Goal: Task Accomplishment & Management: Use online tool/utility

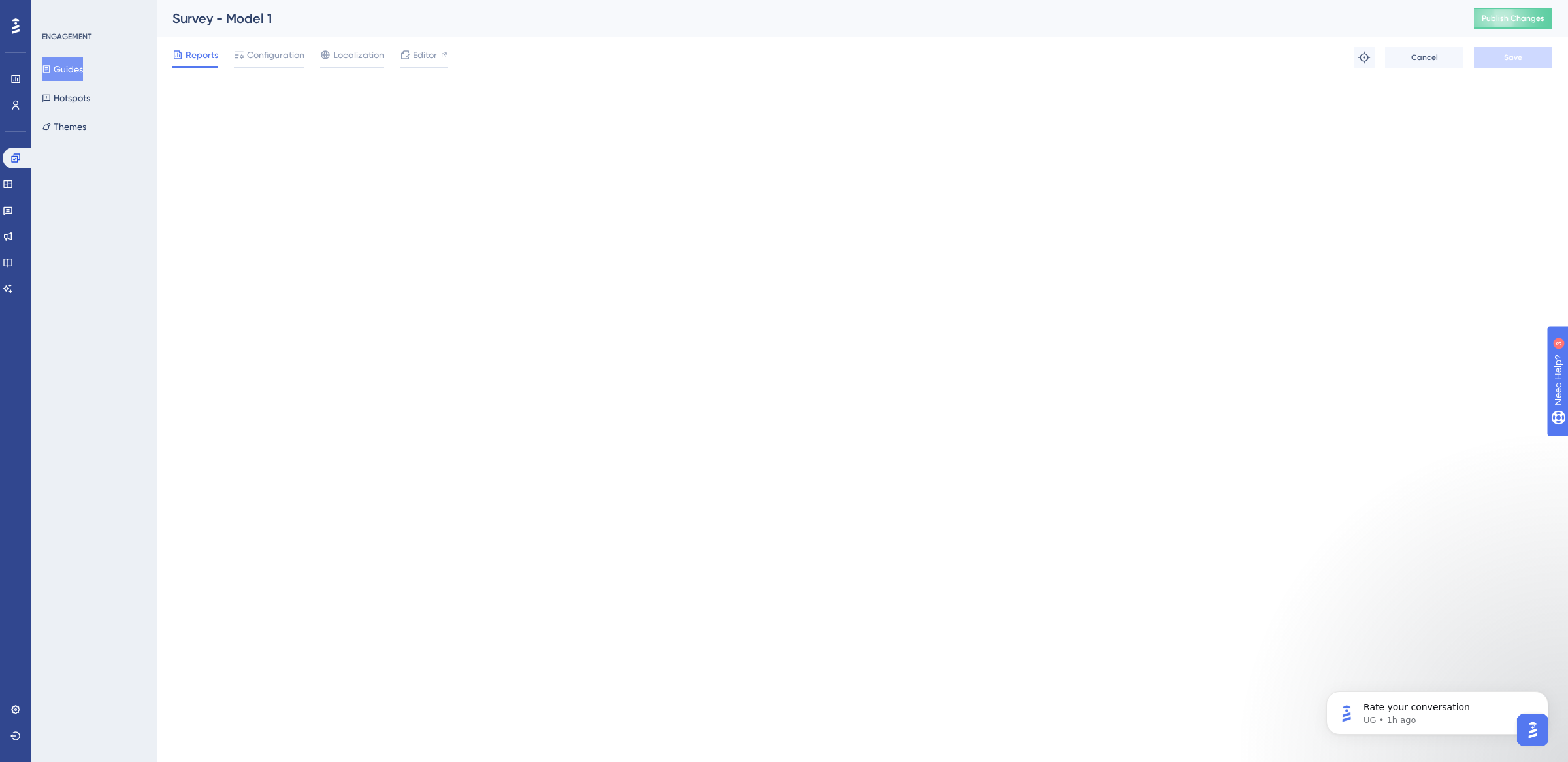
click at [51, 69] on icon at bounding box center [46, 69] width 9 height 9
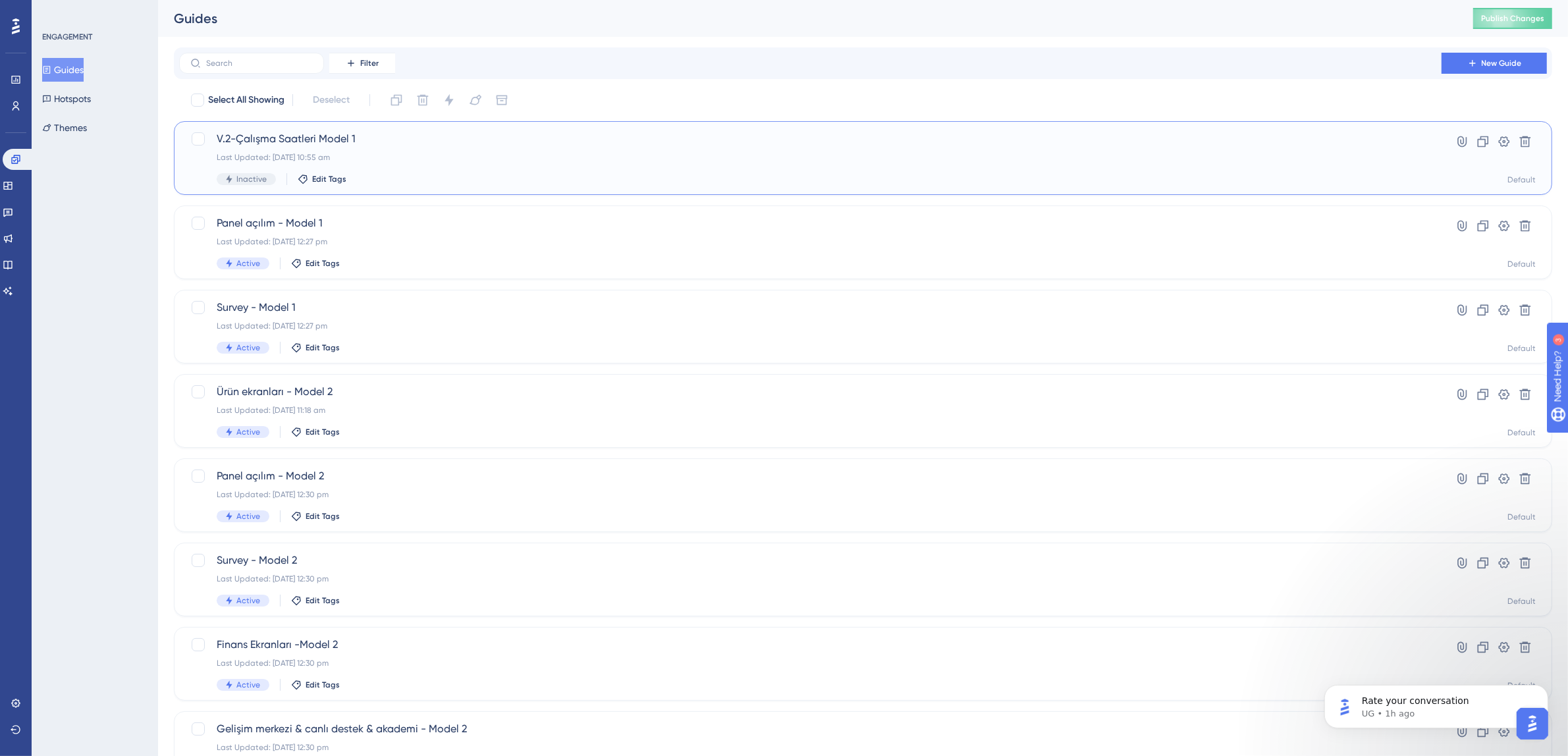
click at [391, 152] on div "Last Updated: [DATE] 10:55 am" at bounding box center [810, 158] width 1188 height 11
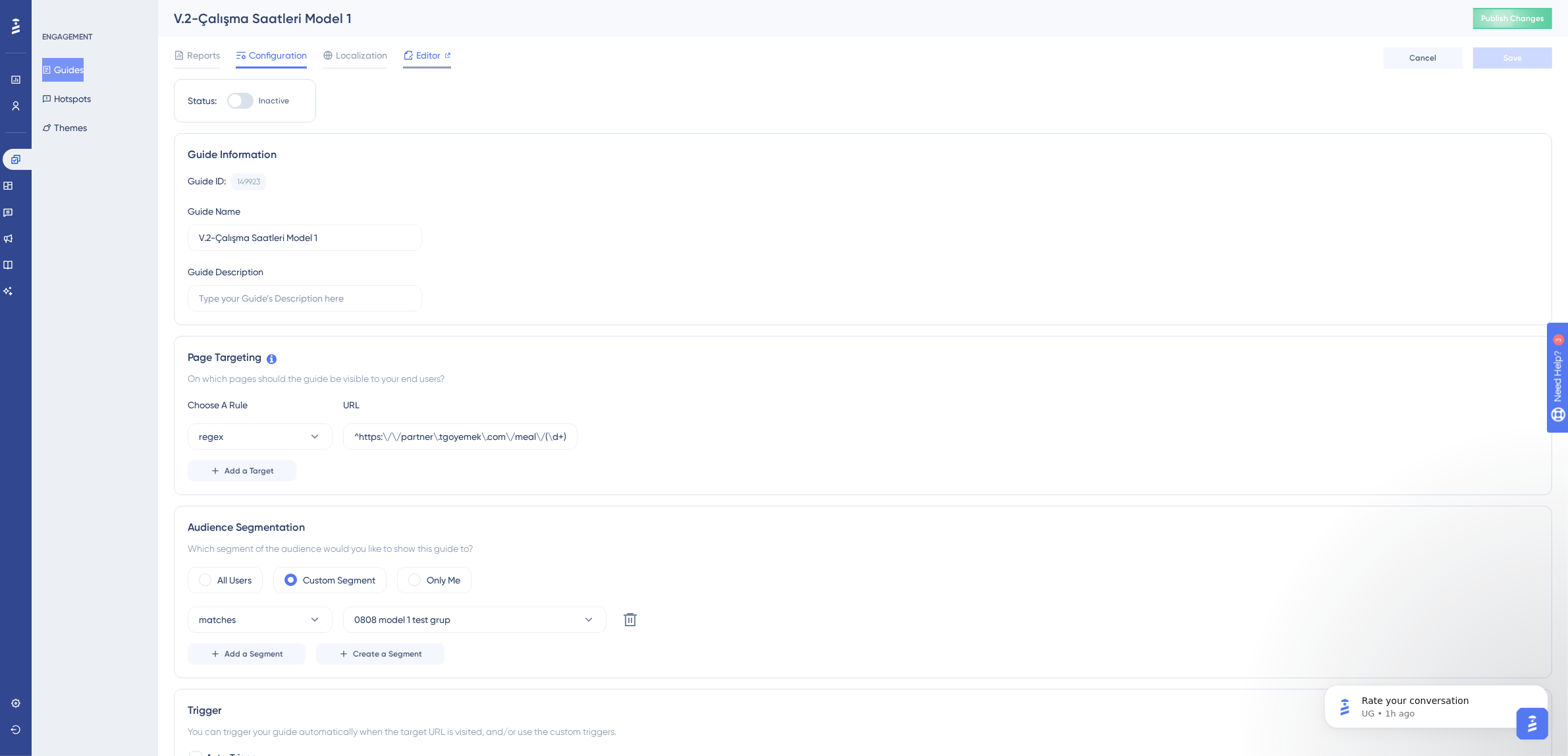
click at [436, 67] on div at bounding box center [427, 68] width 48 height 2
click at [428, 57] on span "Editor" at bounding box center [428, 55] width 24 height 16
click at [411, 54] on icon at bounding box center [408, 54] width 9 height 9
click at [1493, 17] on button "Publish Changes" at bounding box center [1513, 18] width 79 height 21
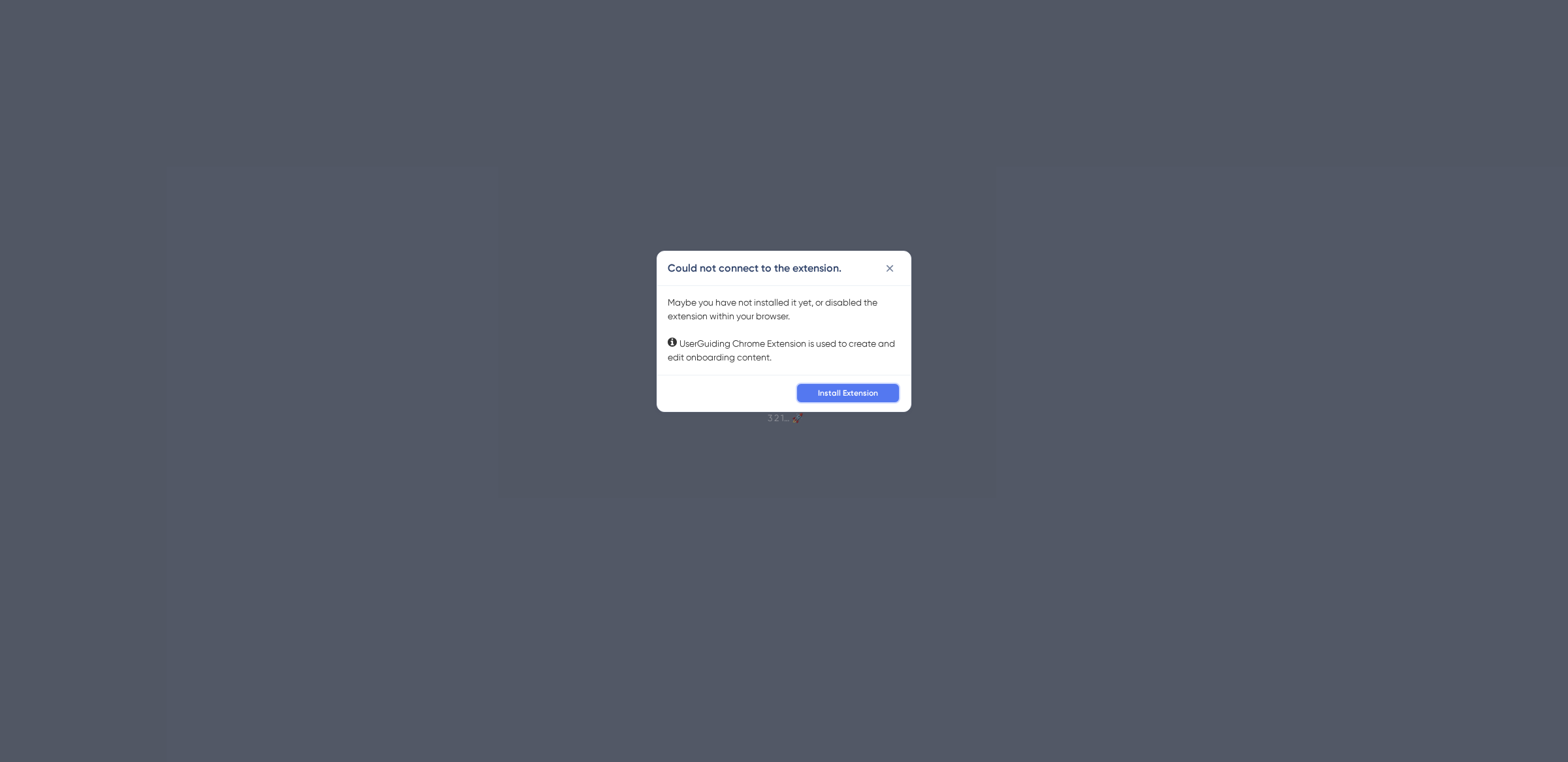
click at [867, 390] on span "Install Extension" at bounding box center [848, 393] width 60 height 11
click at [838, 393] on span "Install Extension" at bounding box center [848, 393] width 60 height 11
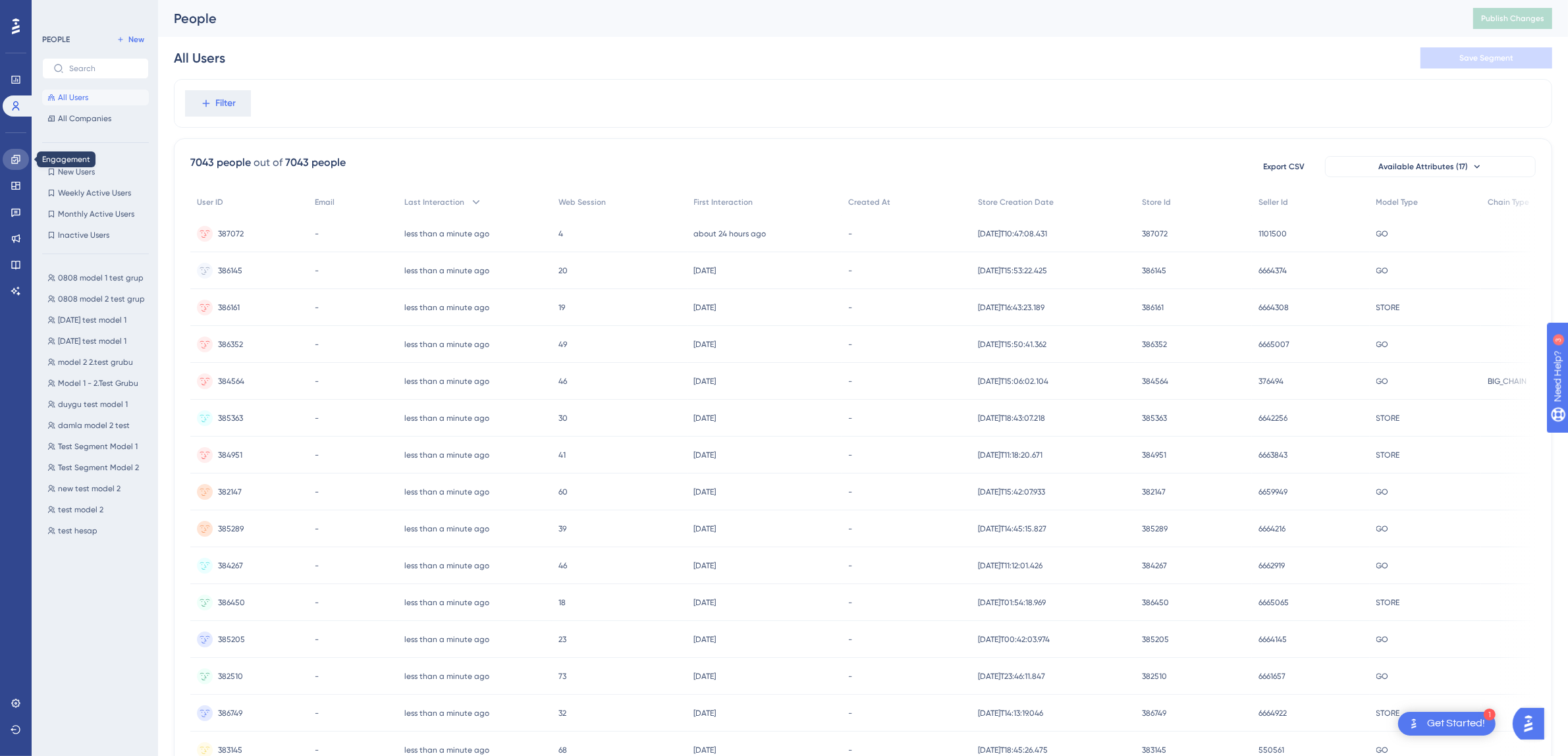
click at [19, 161] on icon at bounding box center [16, 159] width 11 height 11
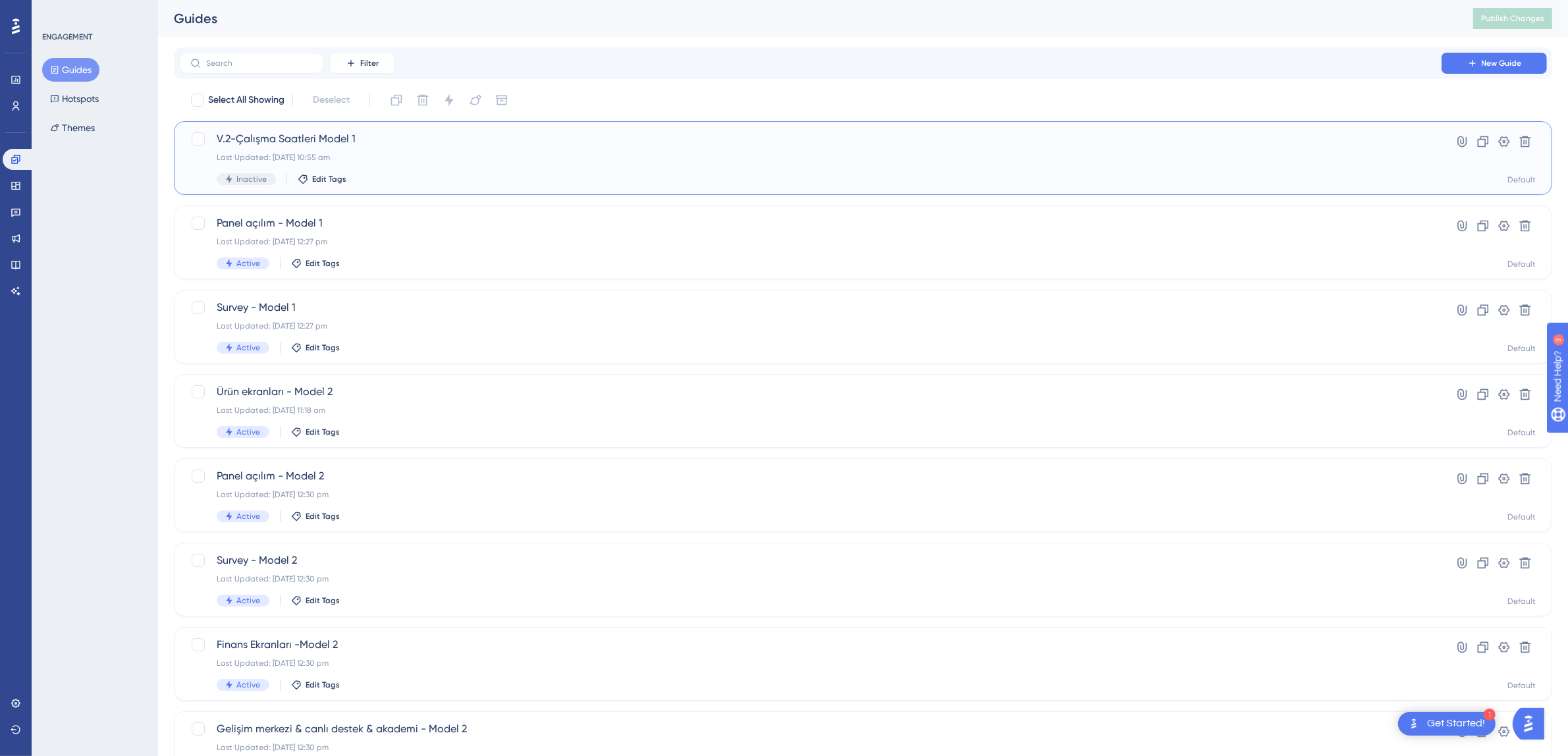
click at [377, 162] on div "Last Updated: 13 Aug 2025 10:55 am" at bounding box center [810, 158] width 1188 height 11
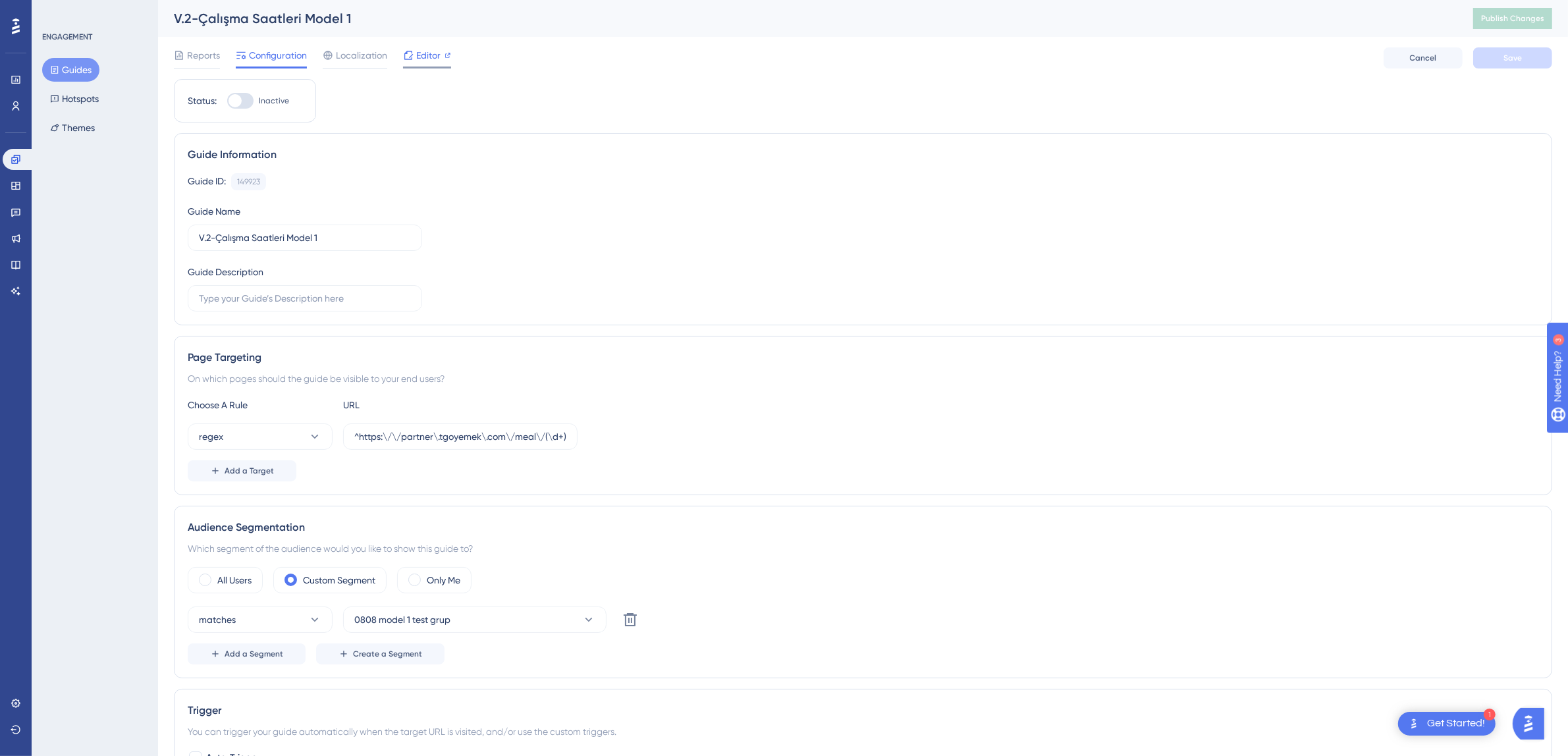
click at [424, 57] on span "Editor" at bounding box center [428, 55] width 24 height 16
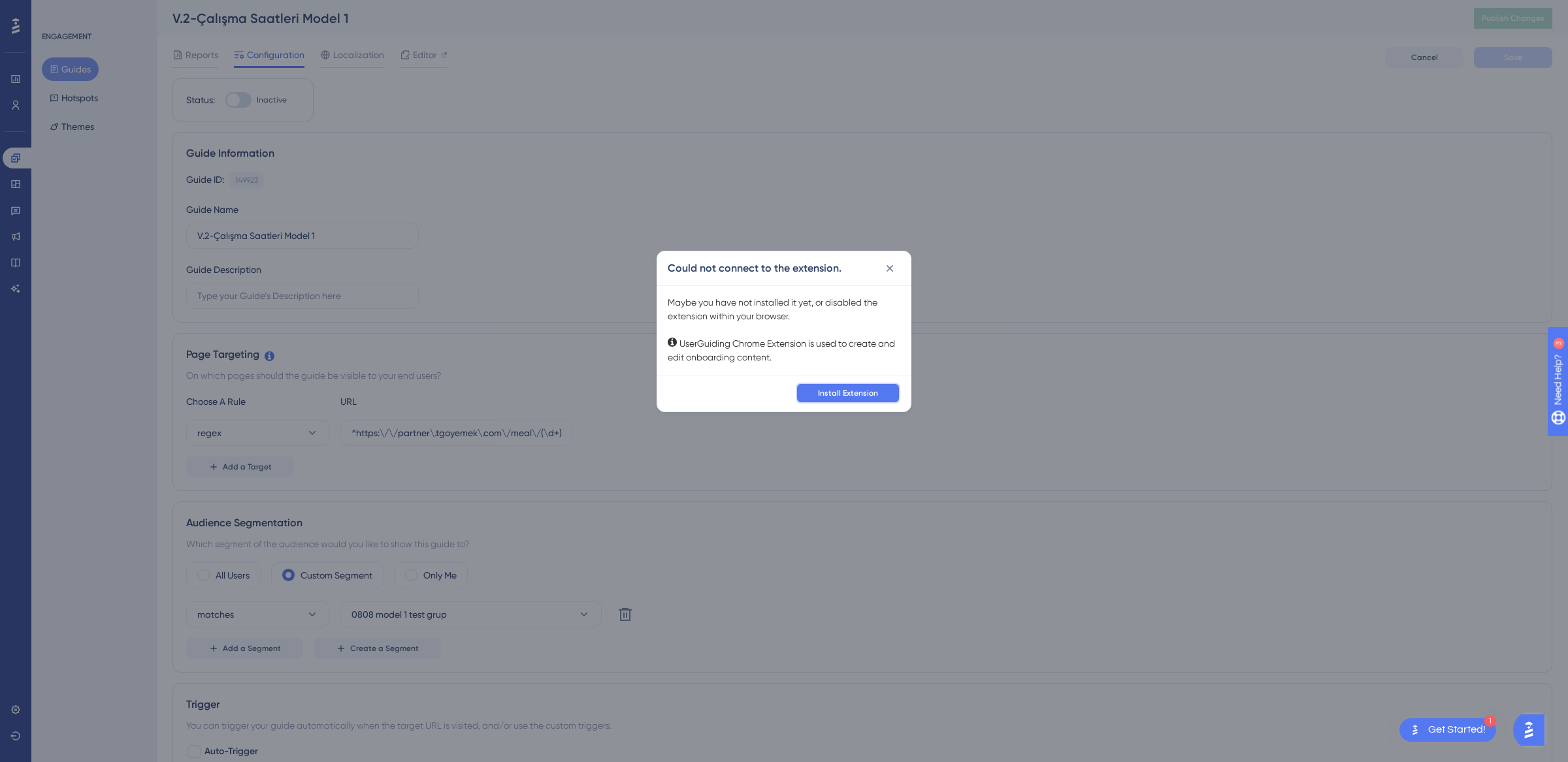
click at [853, 390] on span "Install Extension" at bounding box center [848, 393] width 60 height 11
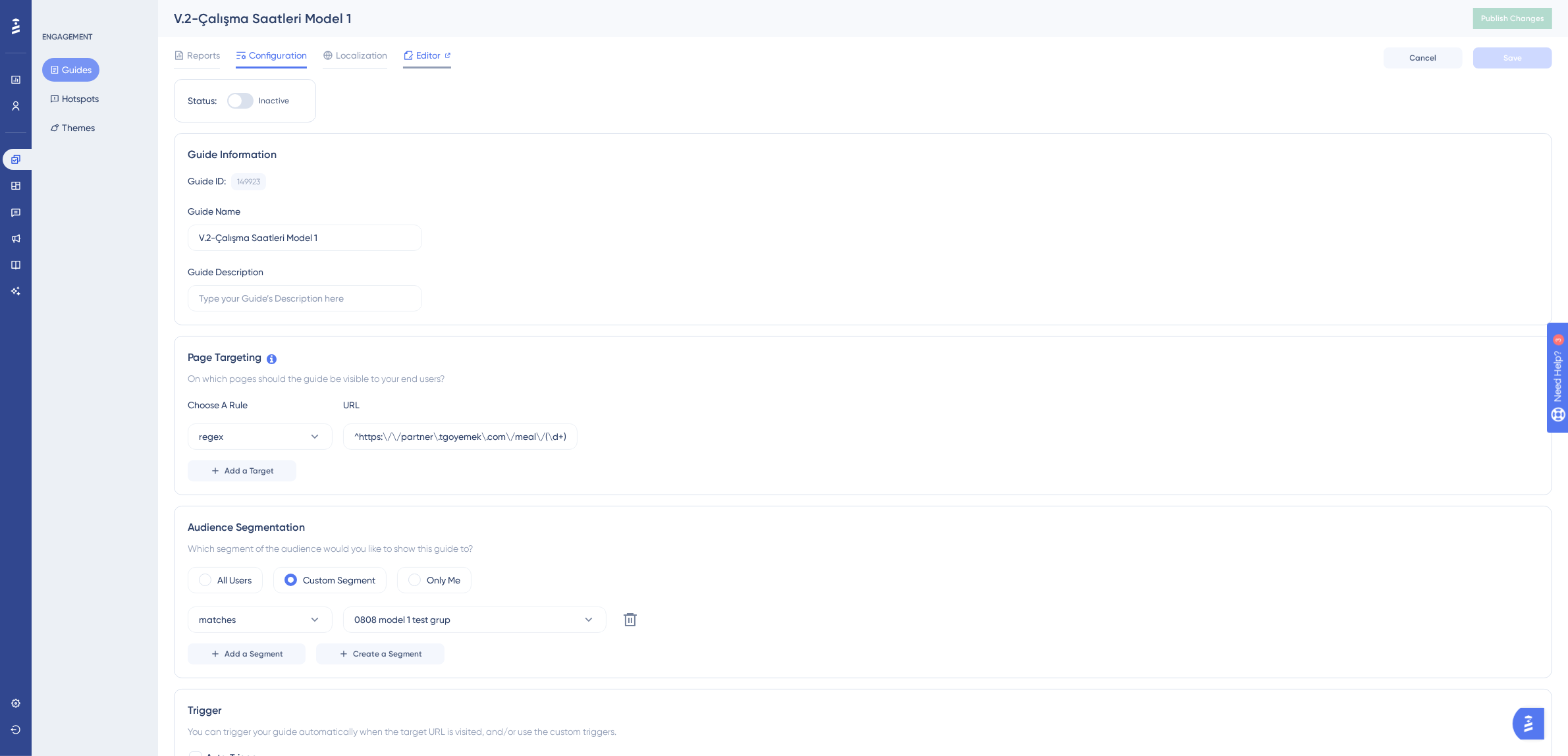
click at [418, 61] on span "Editor" at bounding box center [428, 55] width 24 height 16
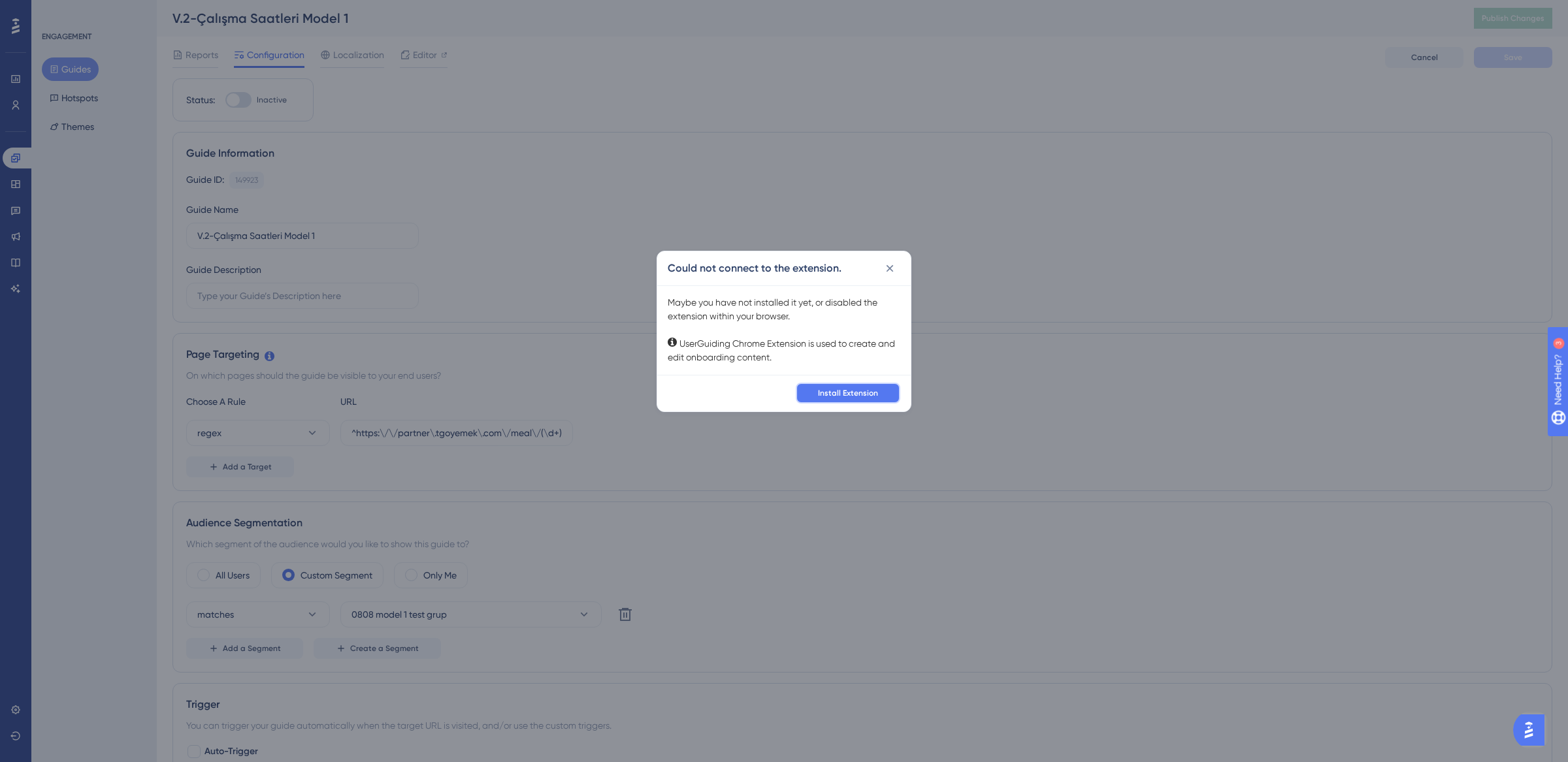
click at [877, 389] on span "Install Extension" at bounding box center [848, 393] width 60 height 11
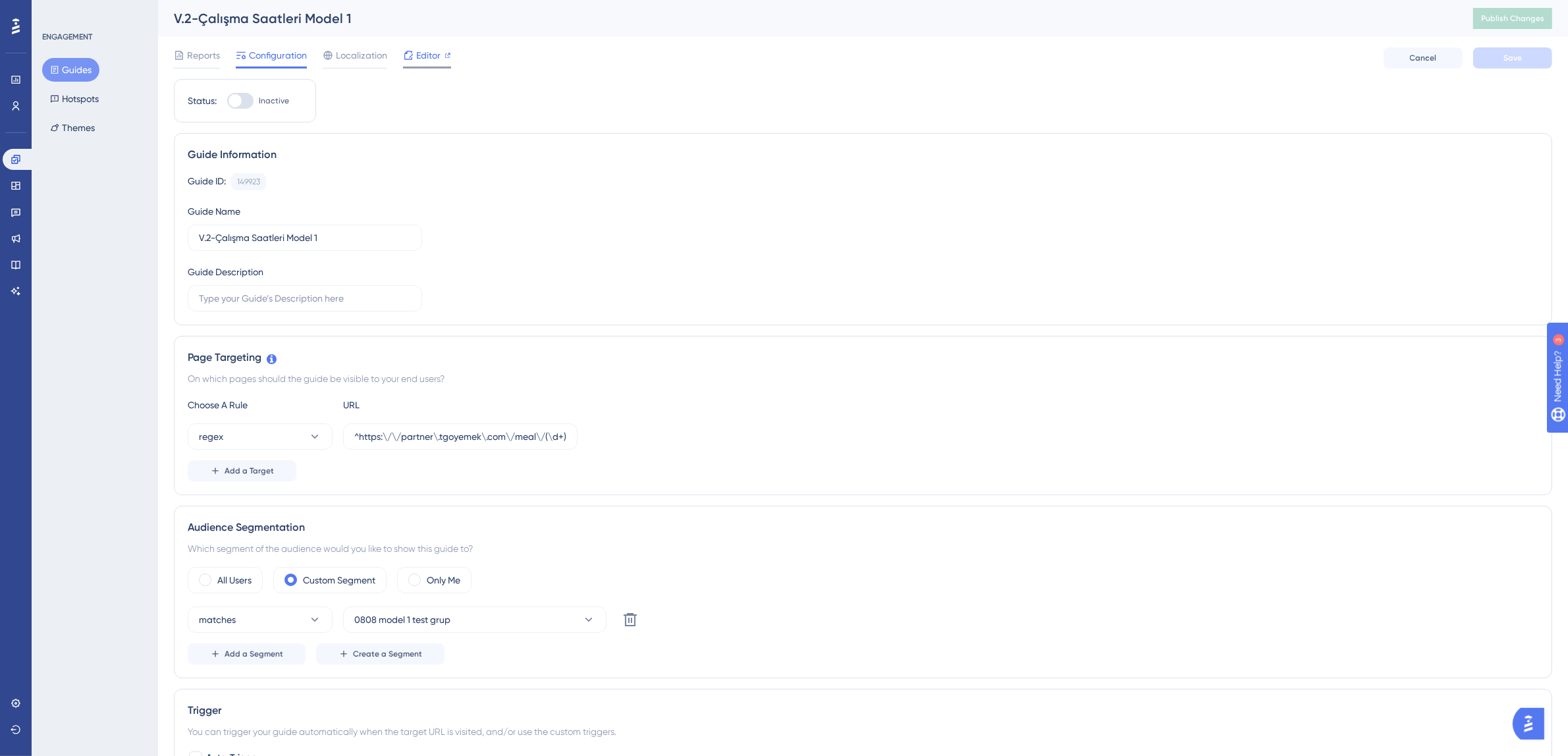
click at [409, 61] on div at bounding box center [408, 55] width 11 height 16
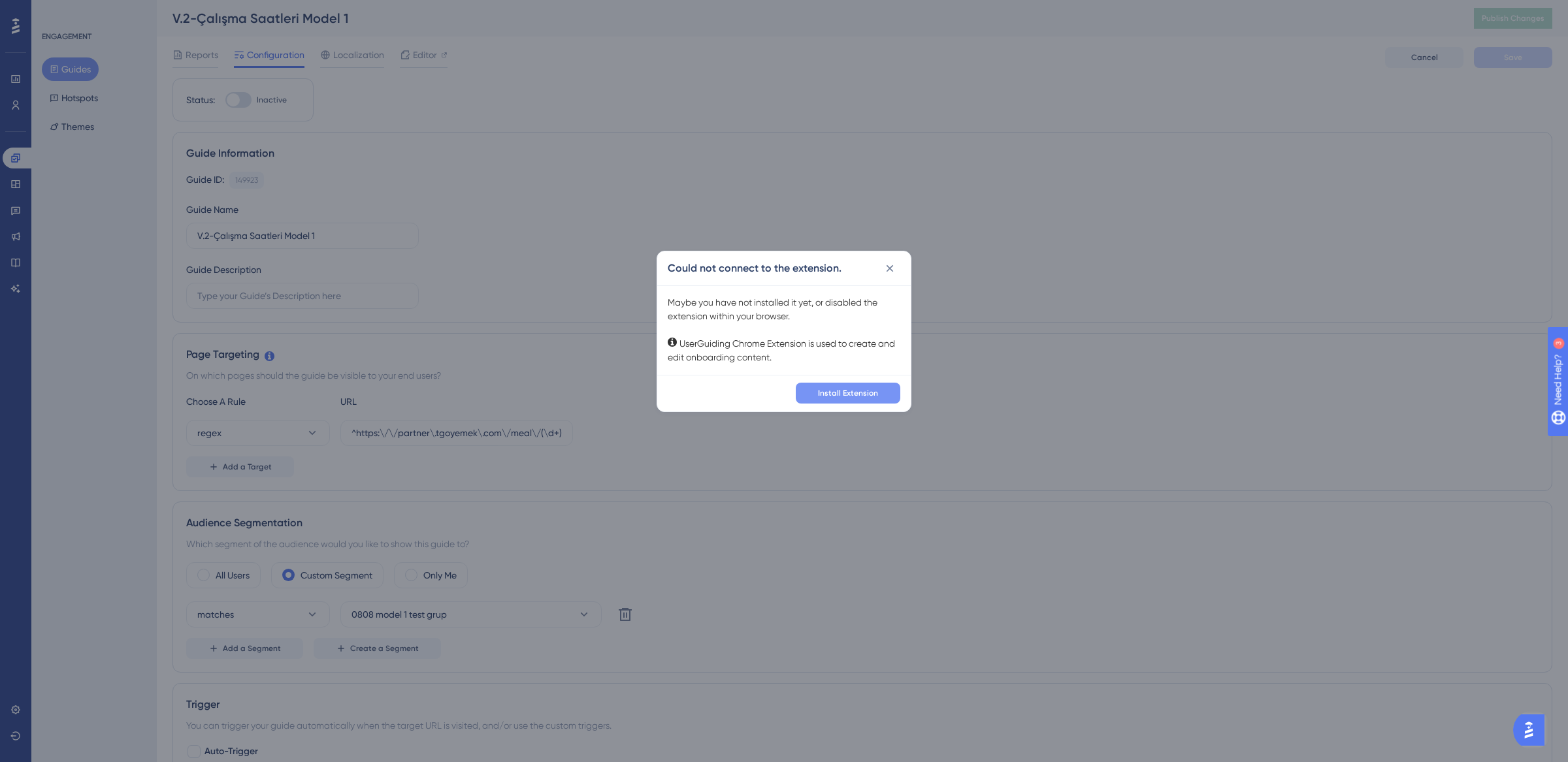
click at [867, 391] on span "Install Extension" at bounding box center [848, 393] width 60 height 11
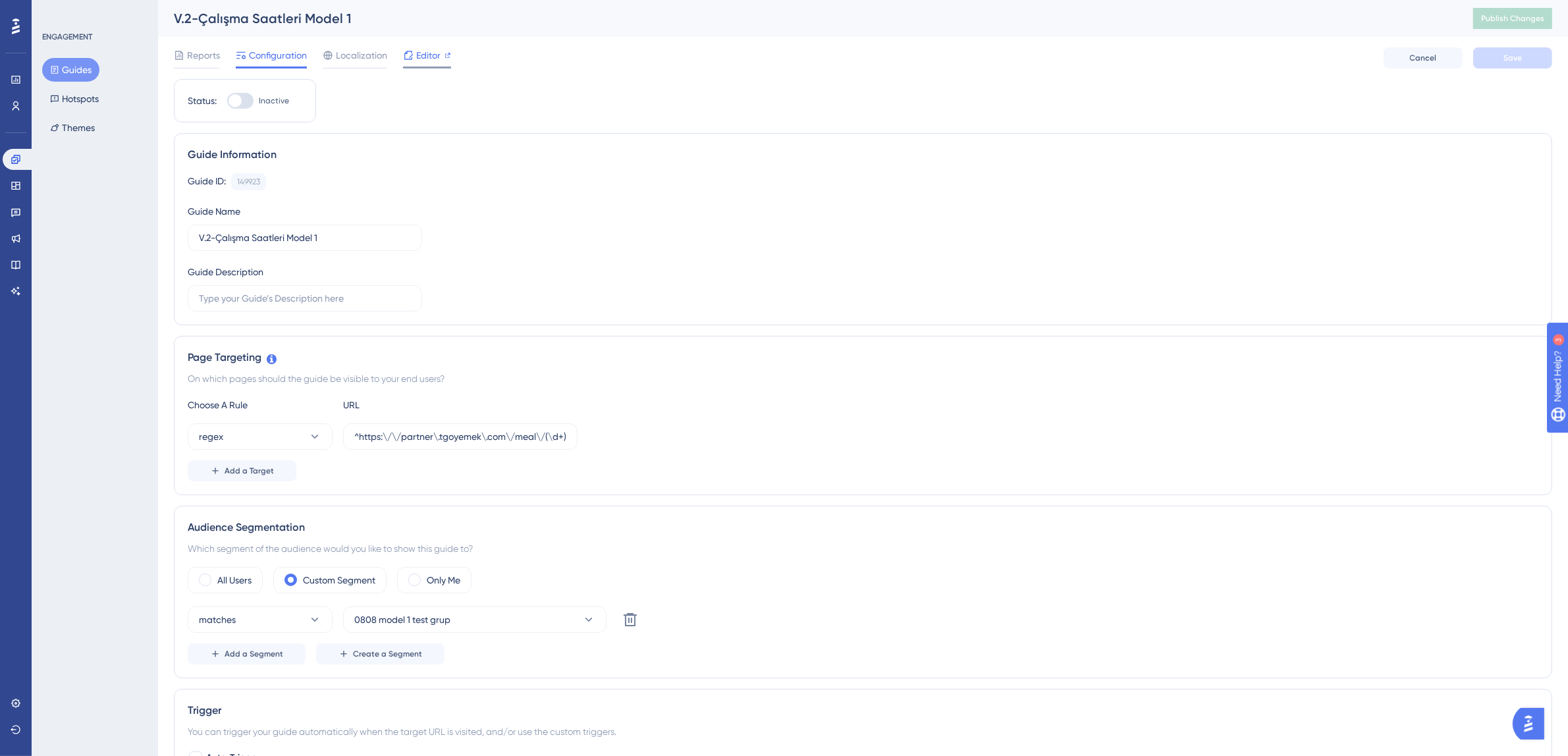
click at [407, 58] on icon at bounding box center [408, 55] width 11 height 11
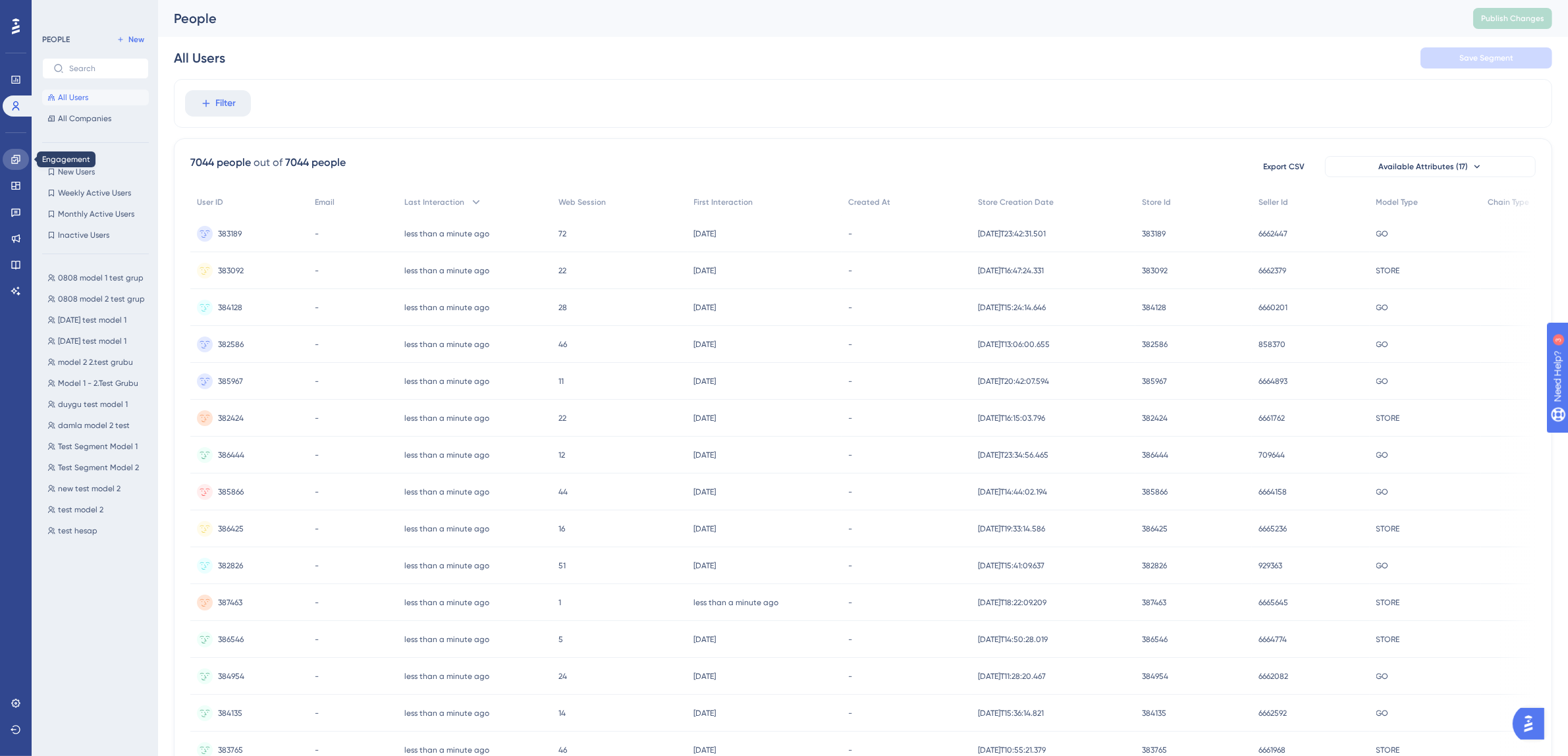
click at [14, 161] on icon at bounding box center [15, 159] width 9 height 9
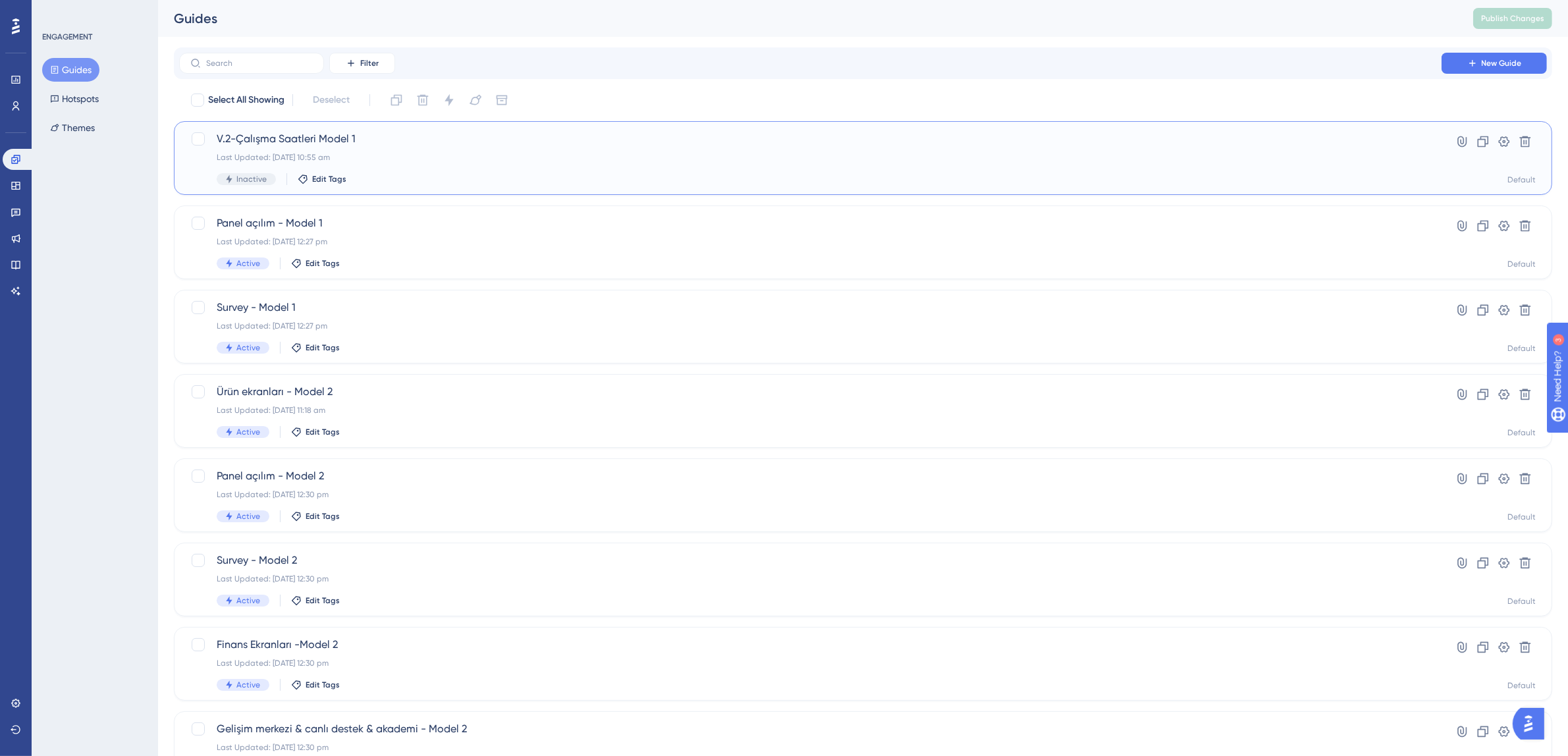
click at [415, 152] on div "Last Updated: 13 Aug 2025 10:55 am" at bounding box center [810, 158] width 1188 height 11
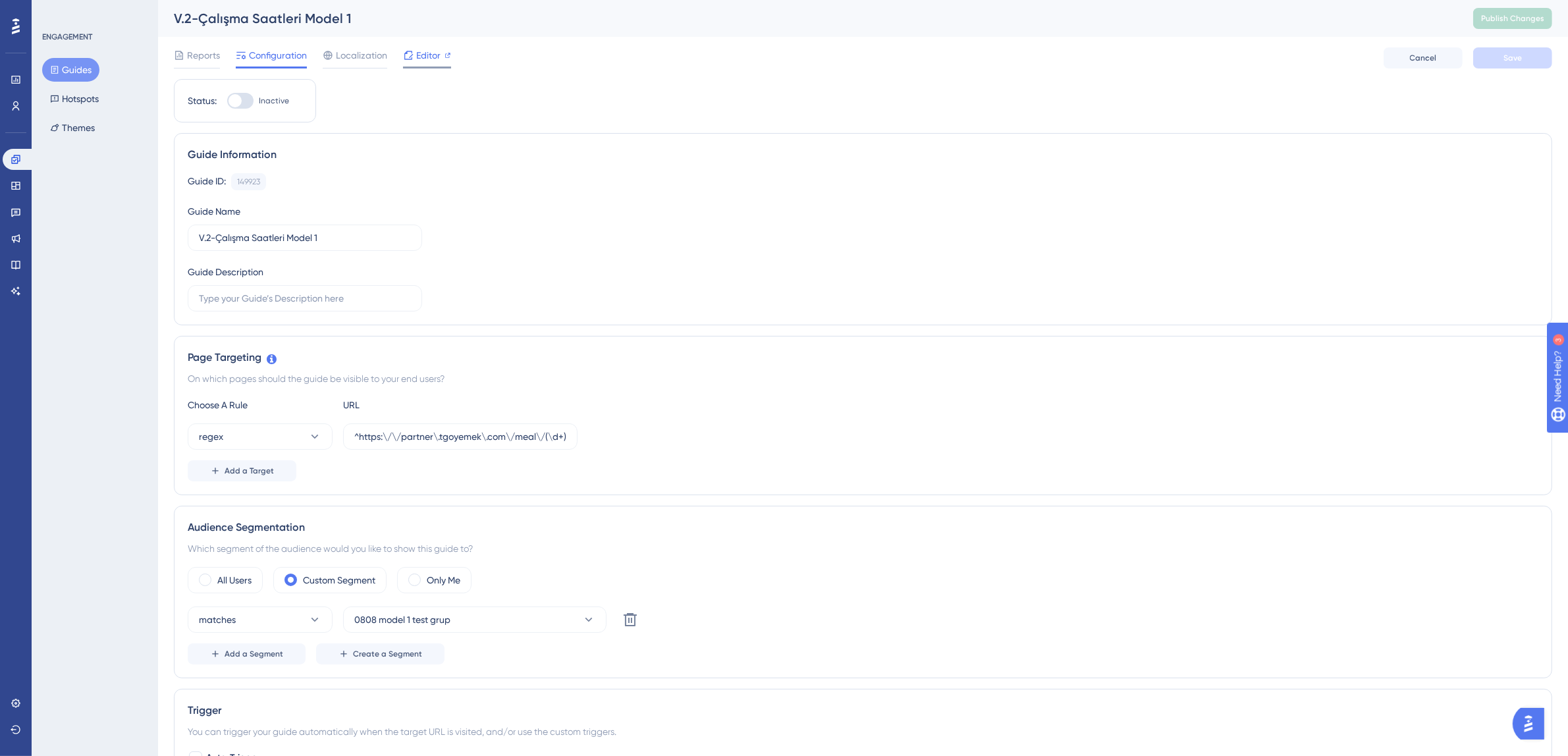
click at [431, 63] on div "Editor" at bounding box center [427, 58] width 48 height 21
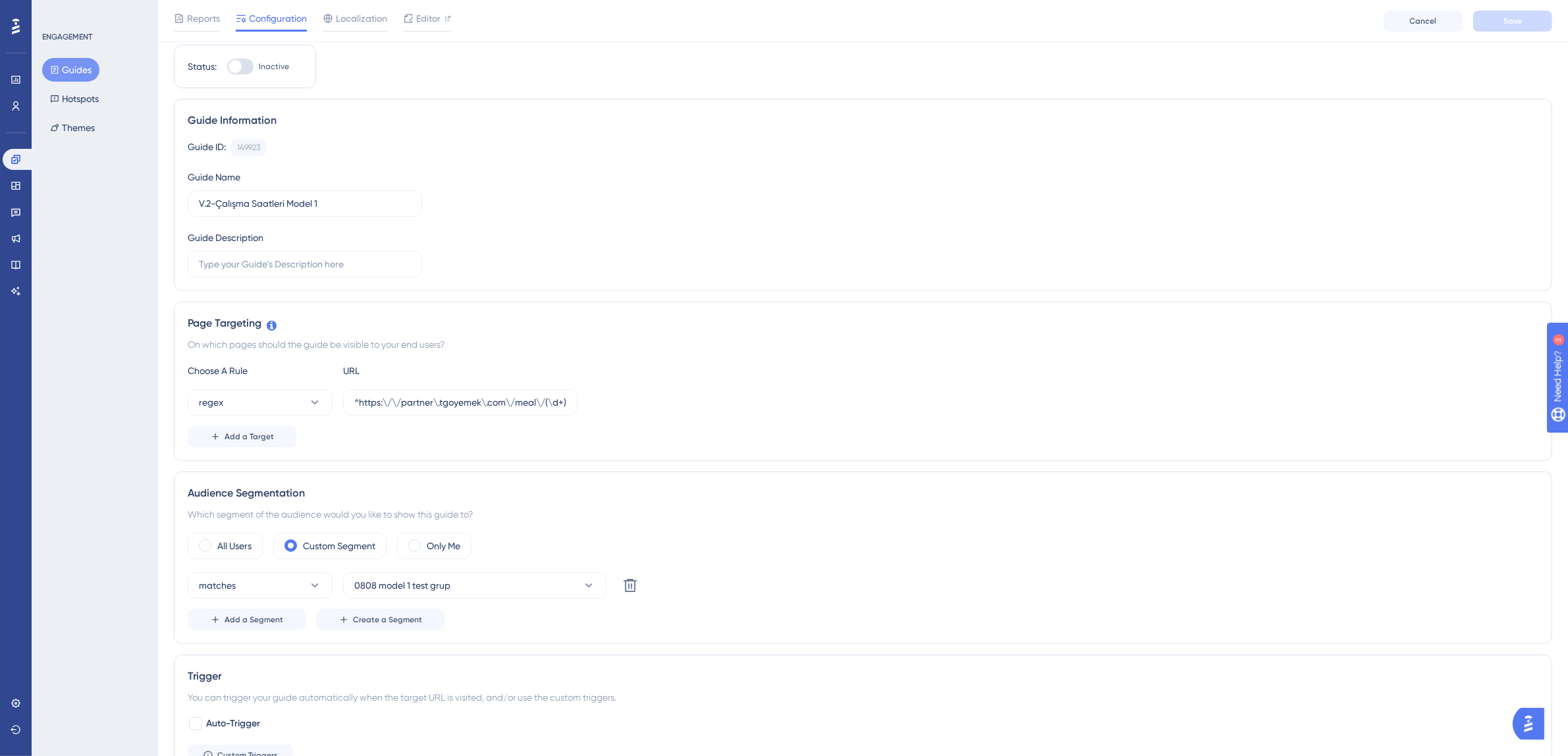
scroll to position [65, 0]
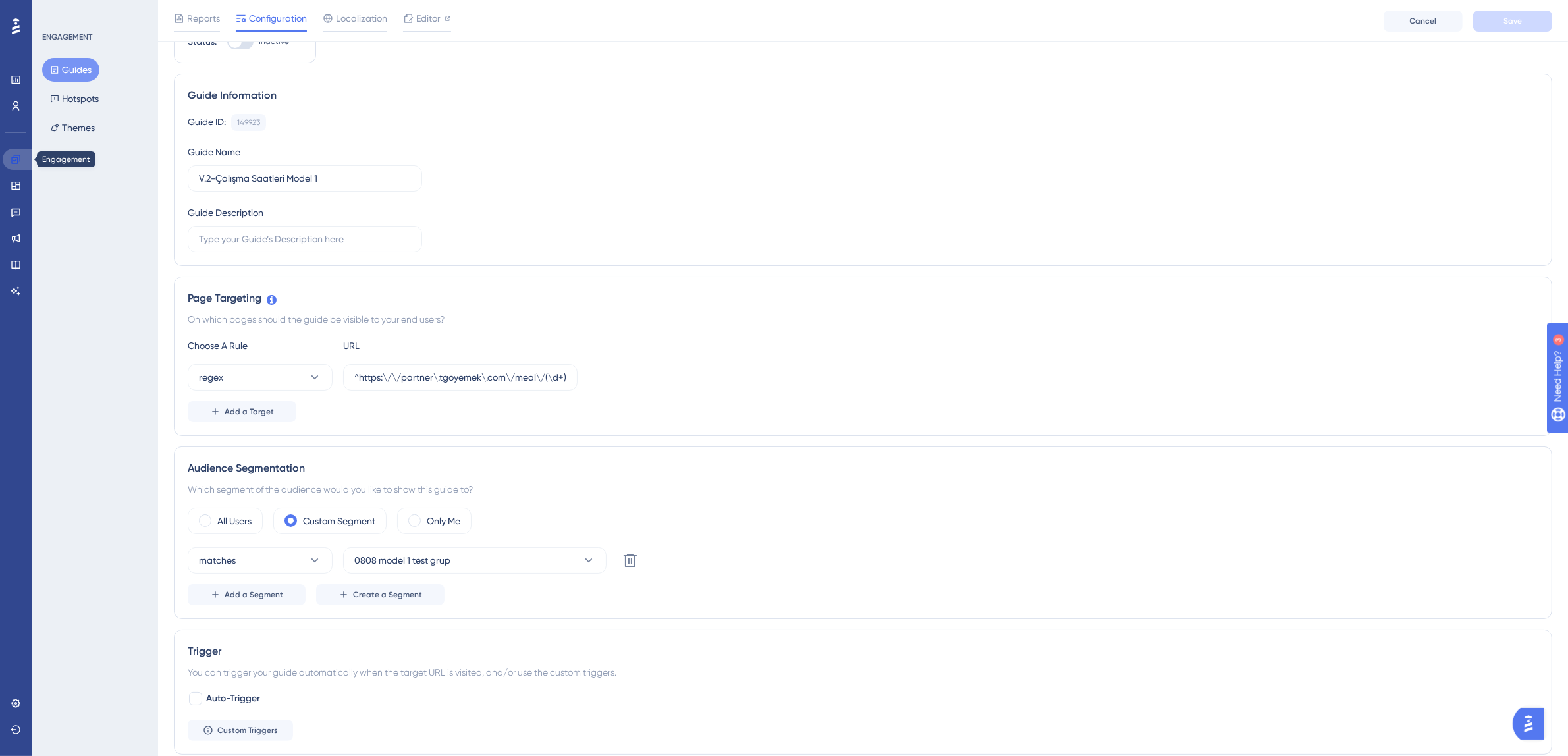
click at [19, 159] on icon at bounding box center [15, 159] width 9 height 9
